Goal: Information Seeking & Learning: Learn about a topic

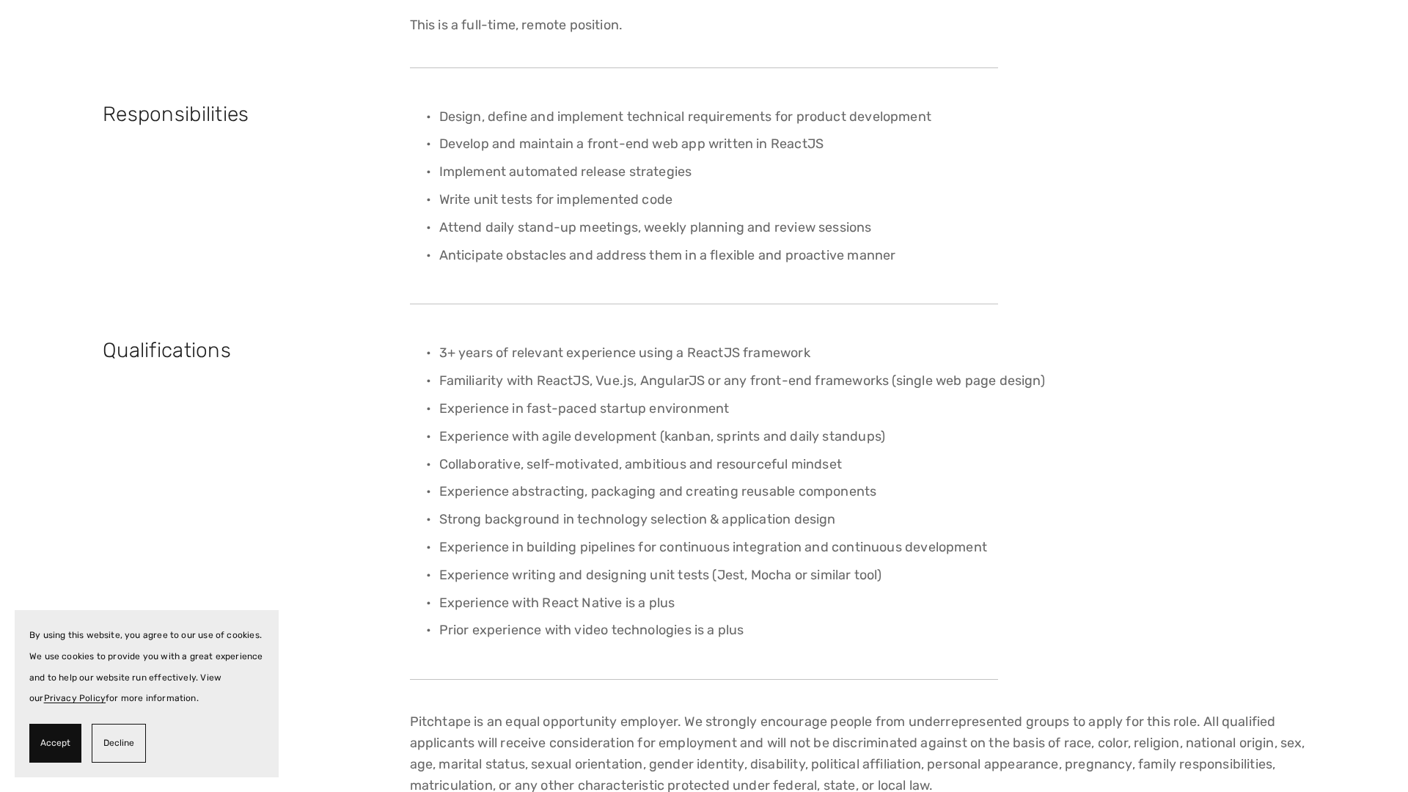
scroll to position [409, 0]
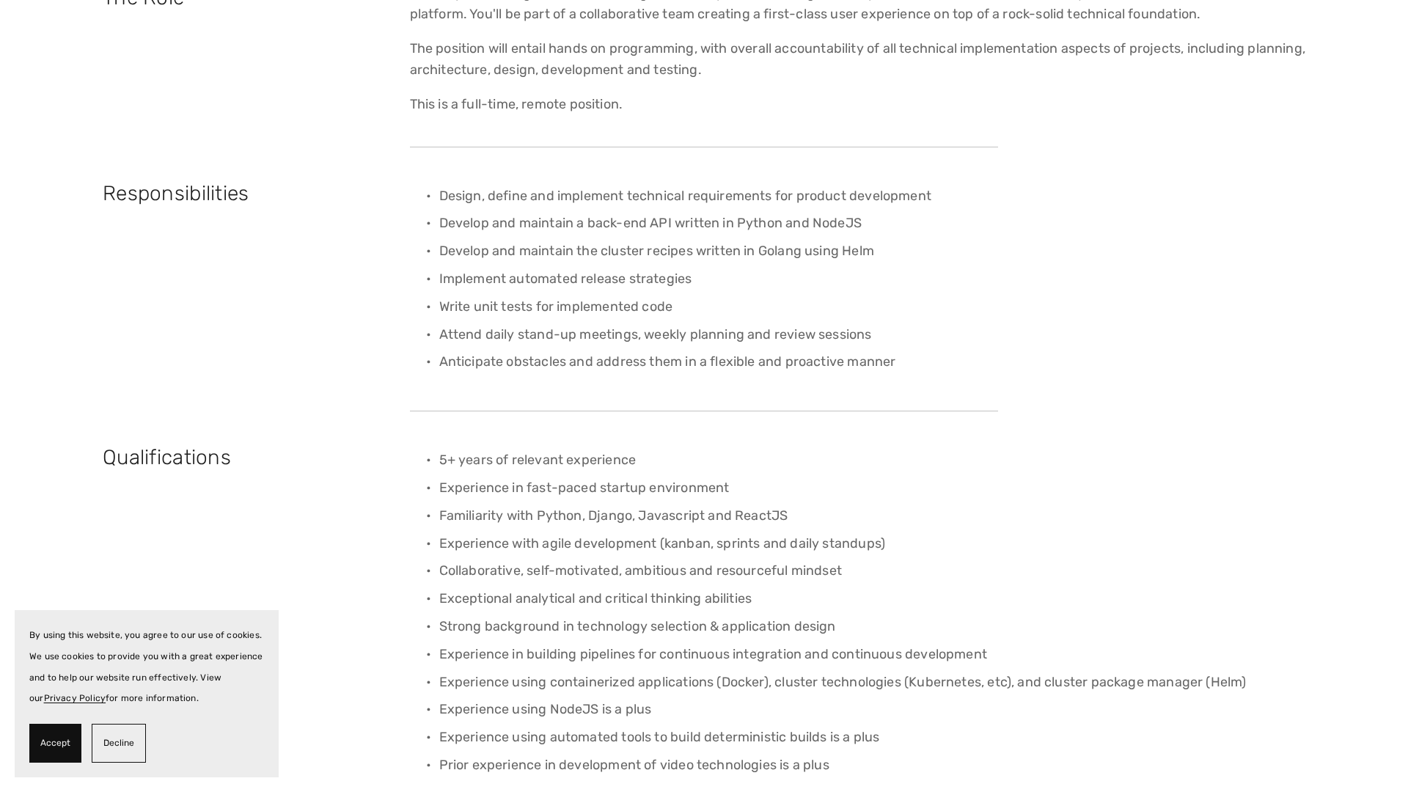
scroll to position [233, 0]
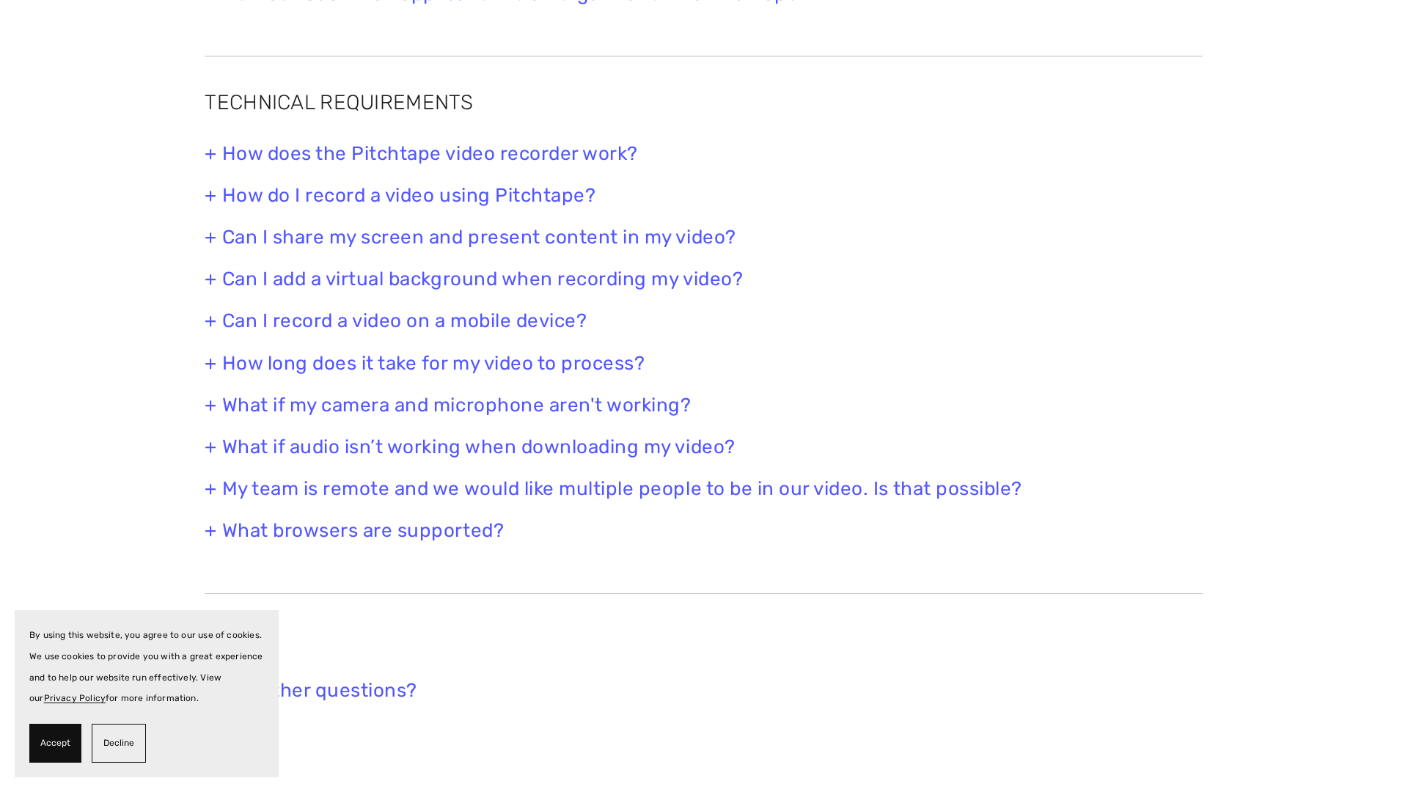
scroll to position [348, 0]
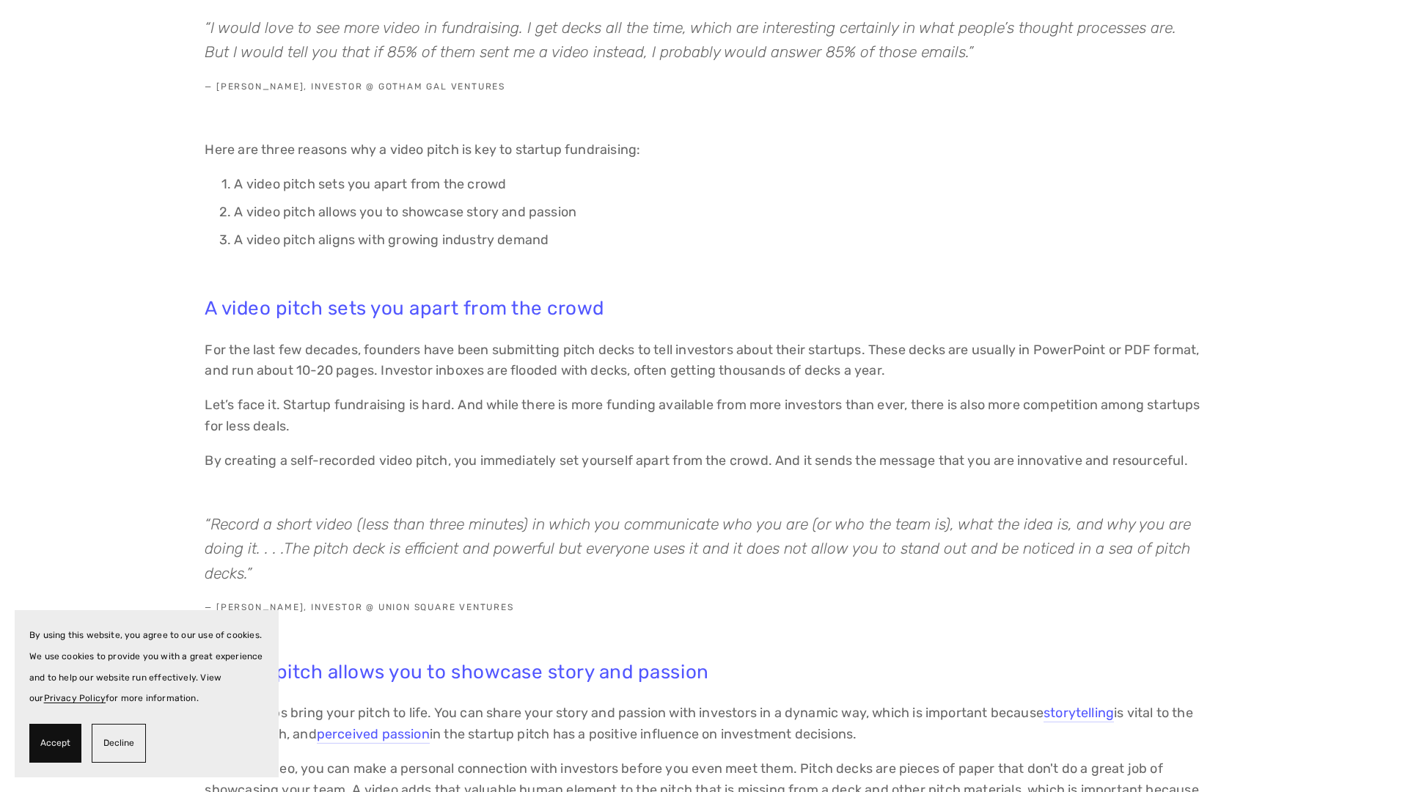
scroll to position [346, 0]
